Goal: Book appointment/travel/reservation

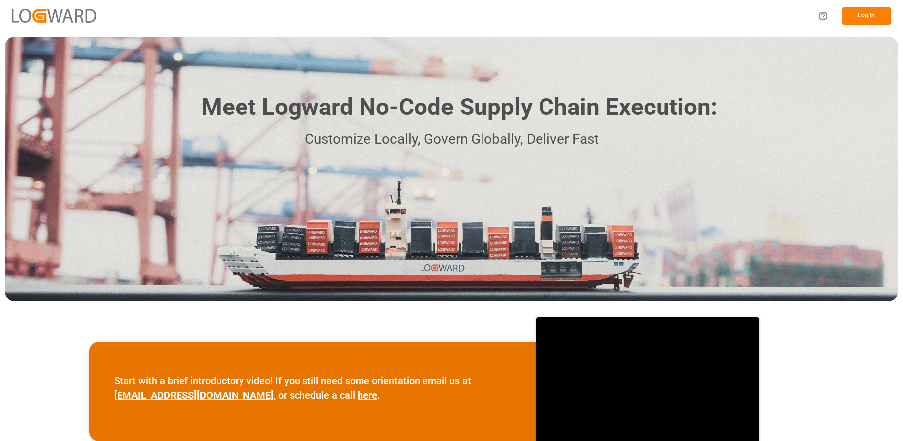
click at [862, 16] on button "Log In" at bounding box center [867, 15] width 50 height 17
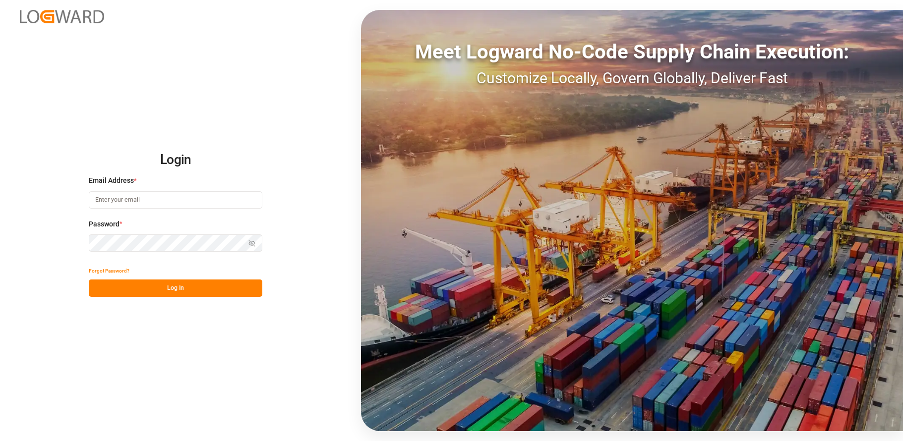
type input "[EMAIL_ADDRESS][DOMAIN_NAME]"
drag, startPoint x: 194, startPoint y: 294, endPoint x: 194, endPoint y: 288, distance: 5.5
click at [194, 292] on button "Log In" at bounding box center [176, 288] width 174 height 17
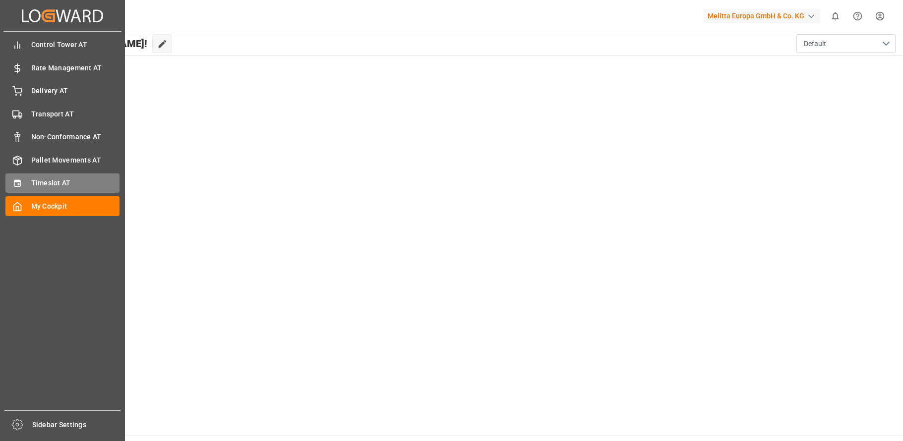
click at [49, 177] on div "Timeslot AT Timeslot AT" at bounding box center [62, 183] width 114 height 19
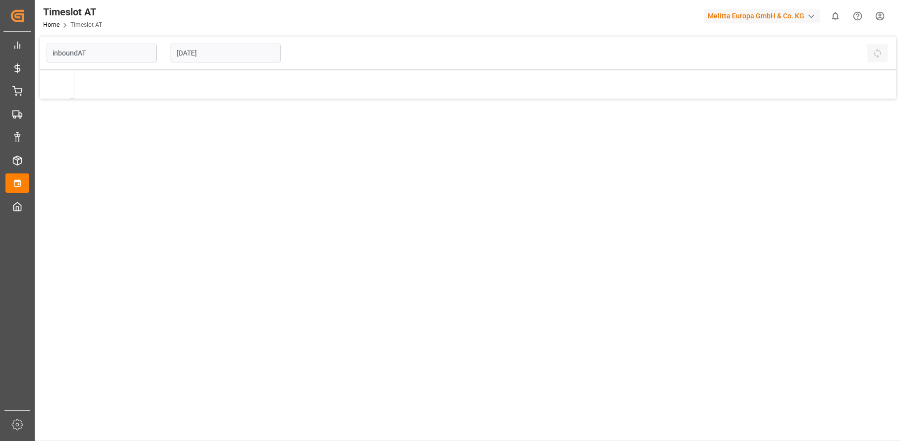
type input "Inbound AT"
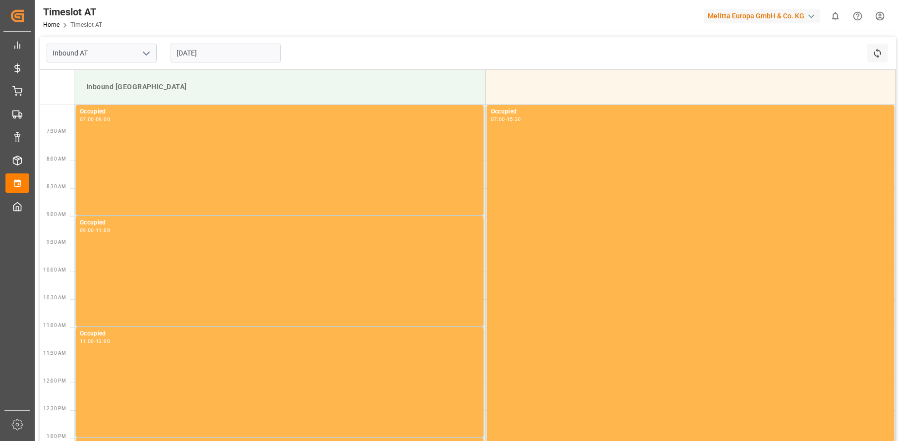
click at [208, 55] on input "[DATE]" at bounding box center [226, 53] width 110 height 19
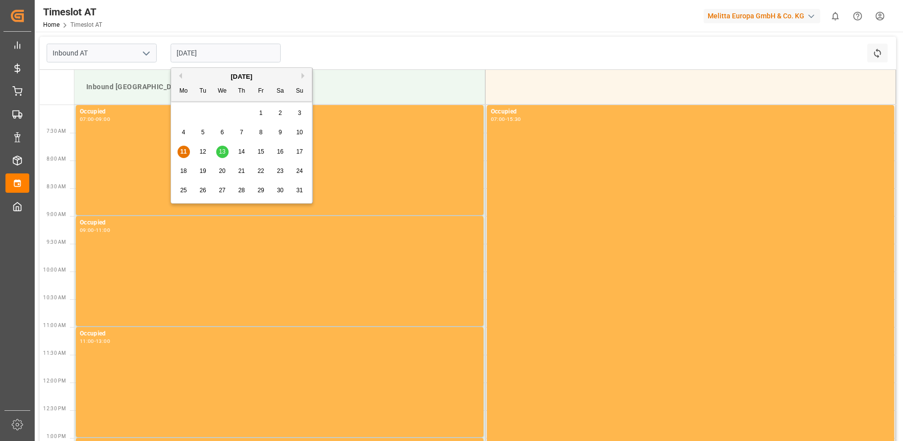
click at [205, 150] on span "12" at bounding box center [202, 151] width 6 height 7
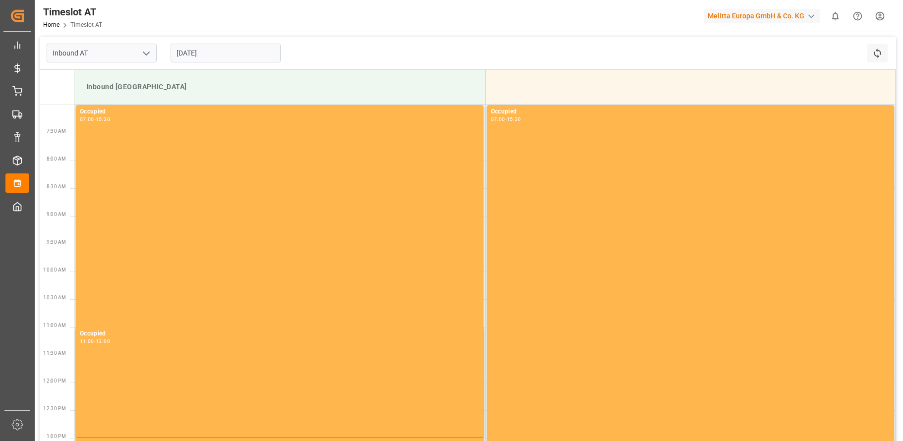
click at [219, 52] on input "[DATE]" at bounding box center [226, 53] width 110 height 19
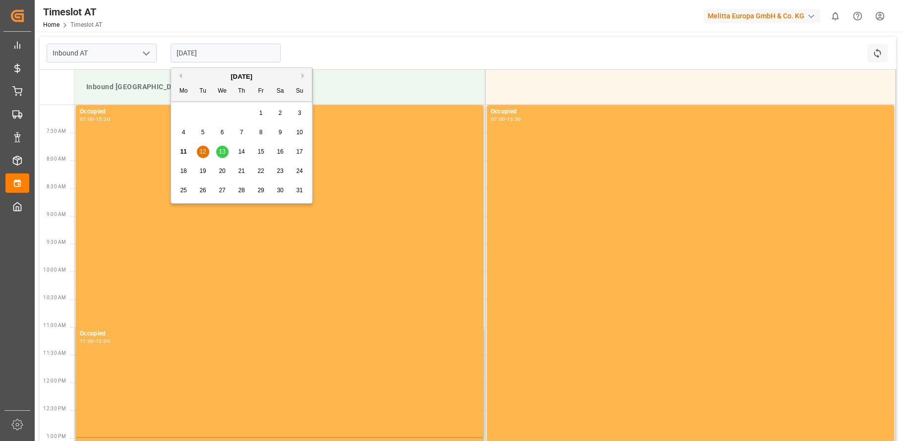
click at [240, 149] on span "14" at bounding box center [241, 151] width 6 height 7
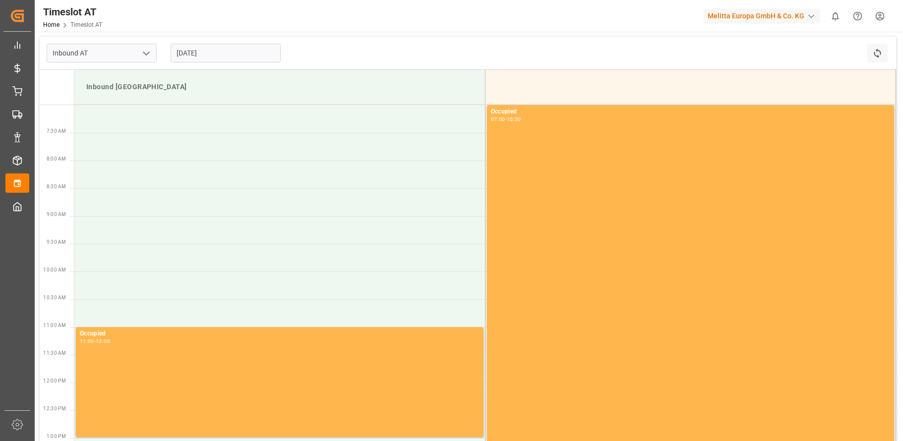
click at [210, 55] on input "[DATE]" at bounding box center [226, 53] width 110 height 19
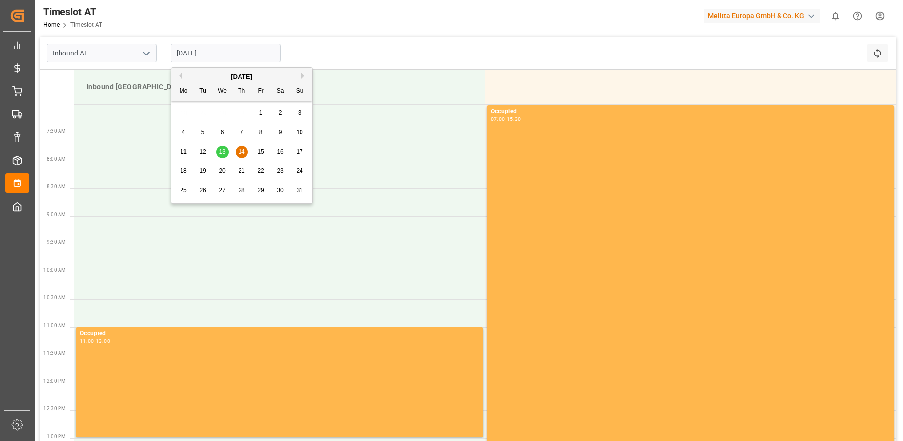
click at [221, 148] on span "13" at bounding box center [222, 151] width 6 height 7
type input "[DATE]"
